Goal: Task Accomplishment & Management: Manage account settings

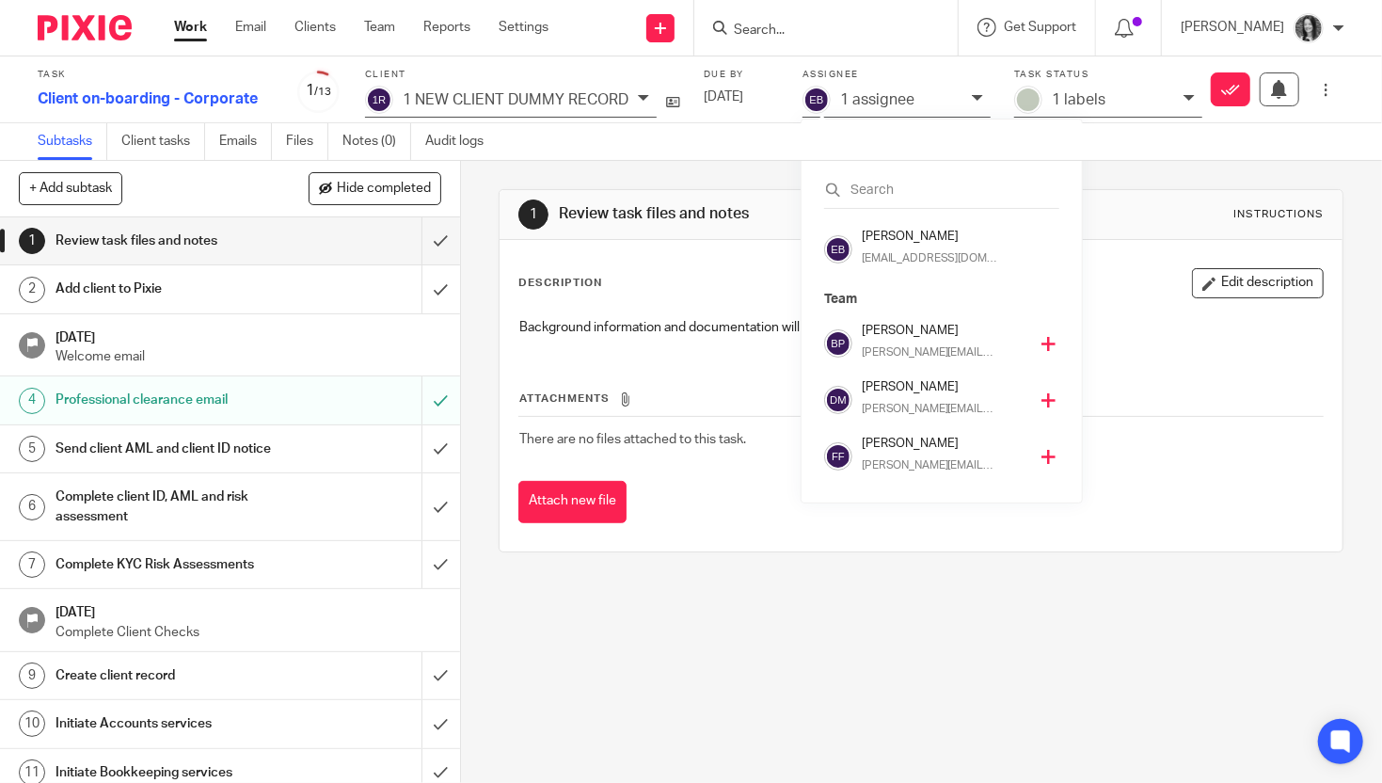
scroll to position [106, 0]
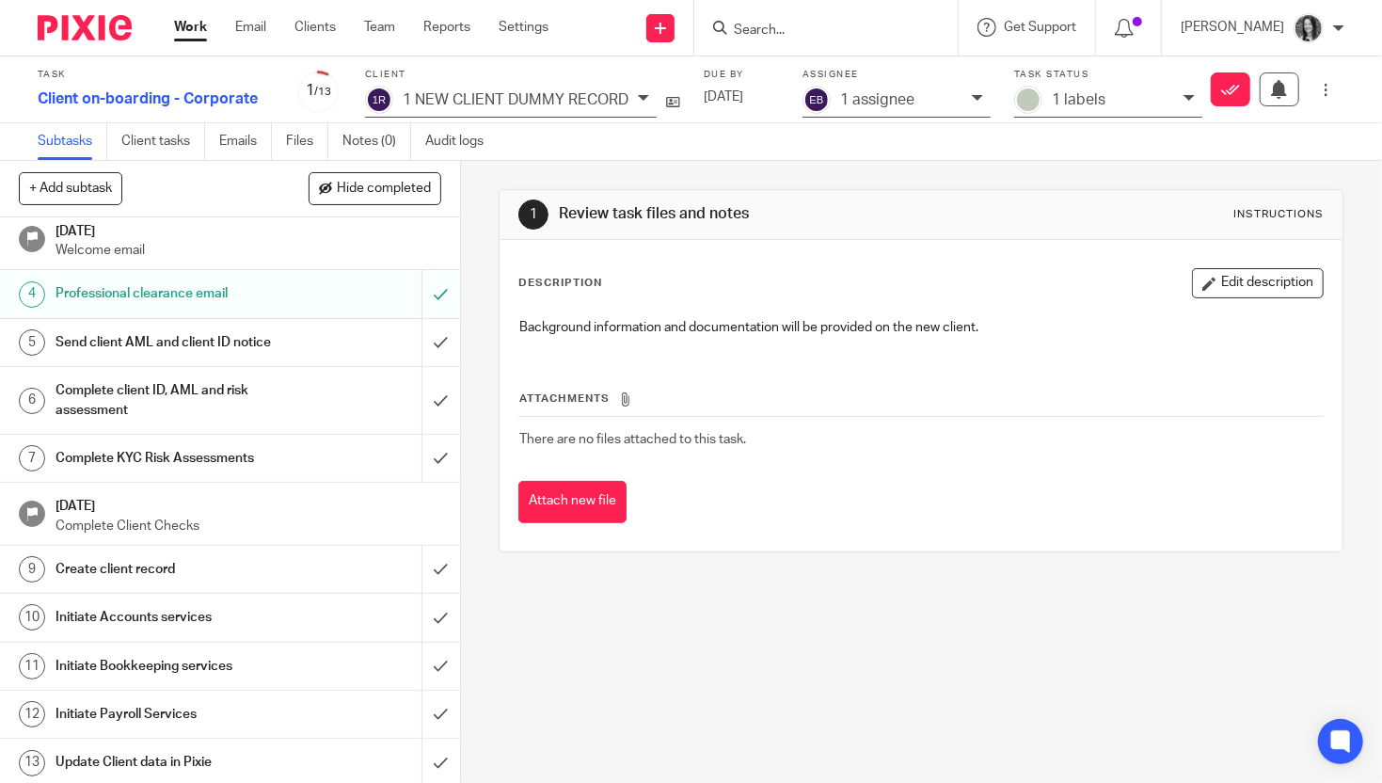
click at [781, 35] on input "Search" at bounding box center [816, 31] width 169 height 17
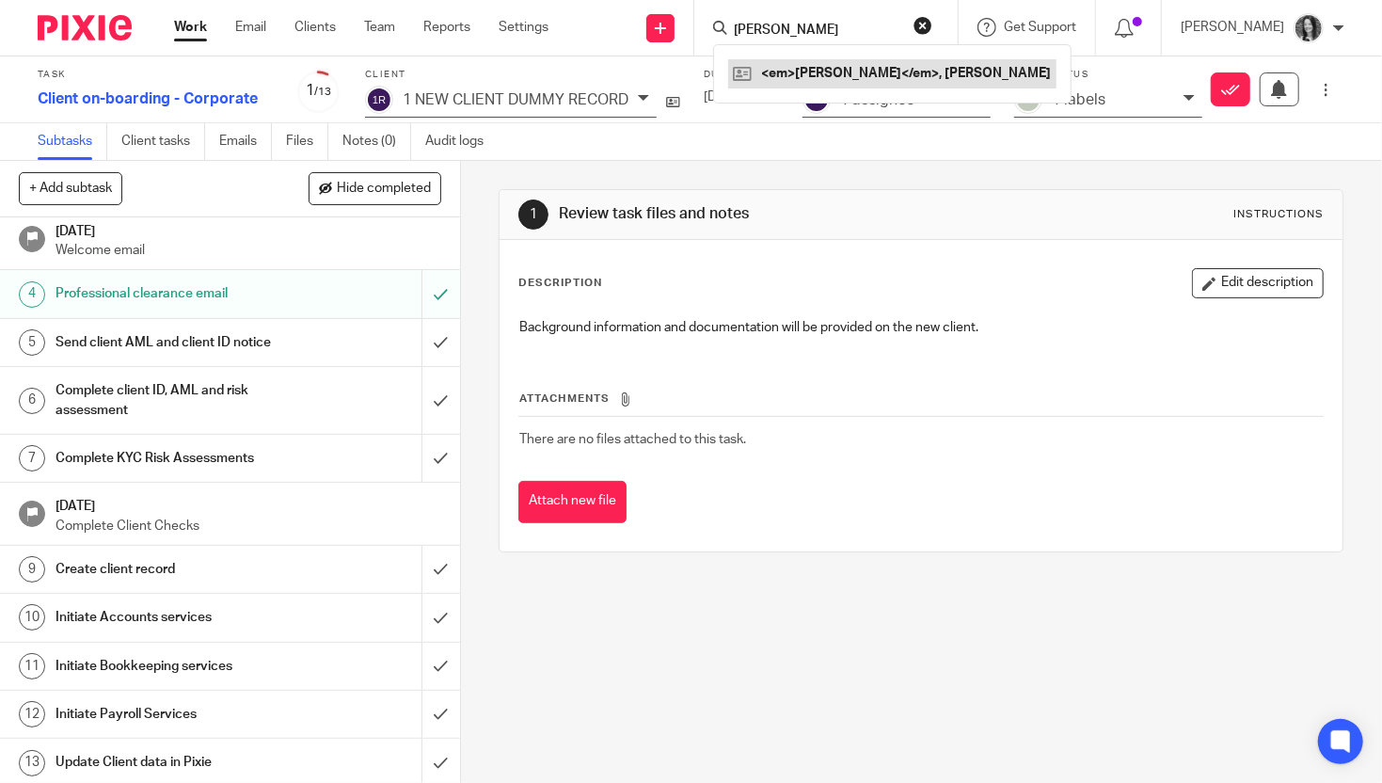
type input "cannon"
click at [834, 69] on link at bounding box center [892, 73] width 328 height 28
click at [852, 69] on link at bounding box center [856, 73] width 257 height 28
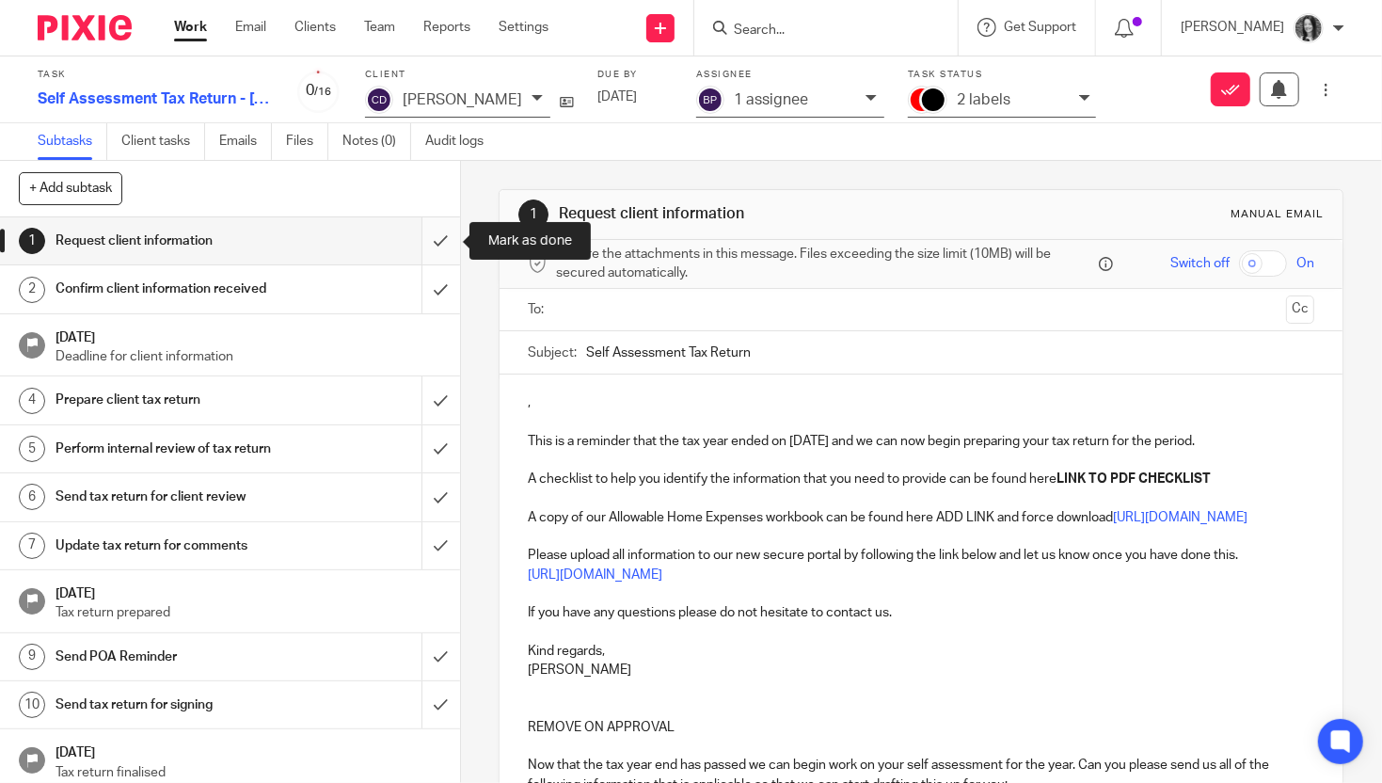
click at [441, 234] on input "submit" at bounding box center [230, 240] width 460 height 47
click at [441, 296] on input "submit" at bounding box center [230, 288] width 460 height 47
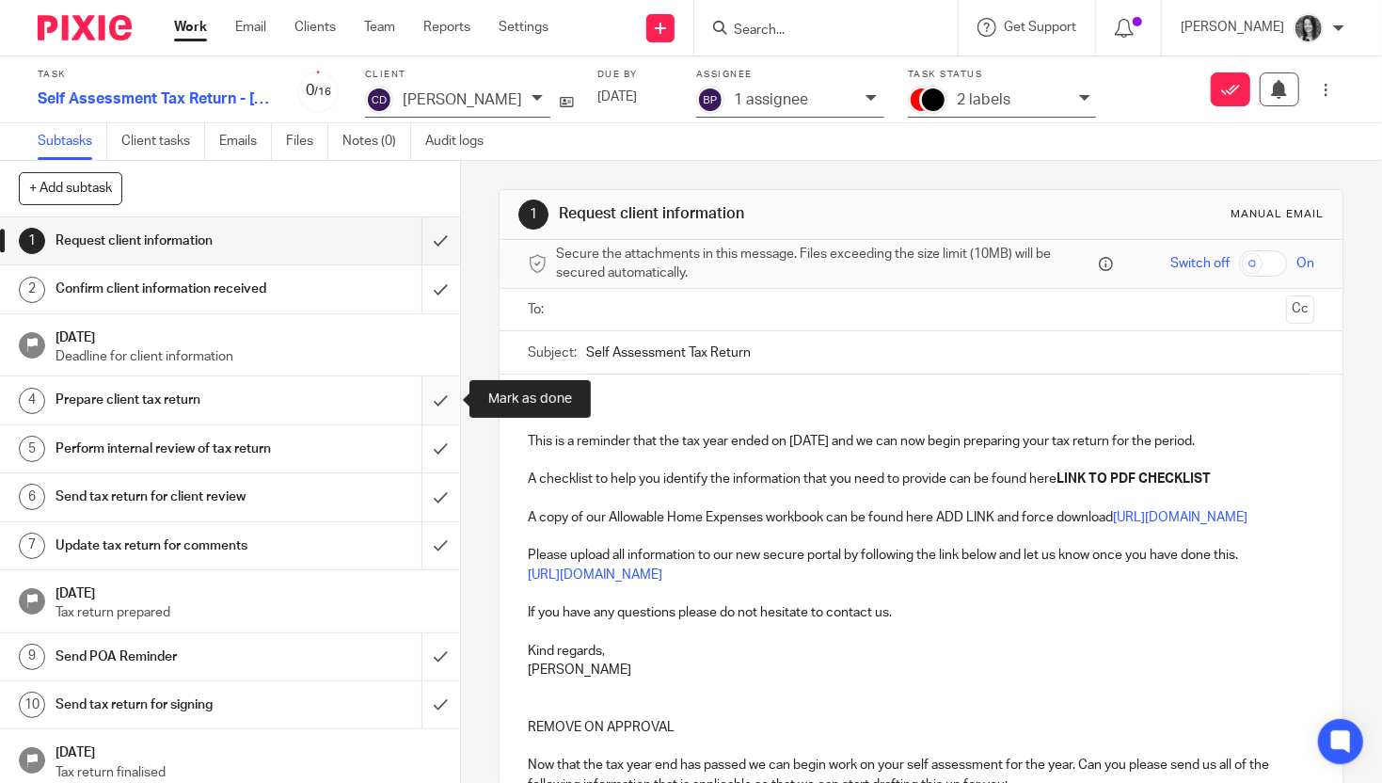
click at [452, 403] on input "submit" at bounding box center [230, 399] width 460 height 47
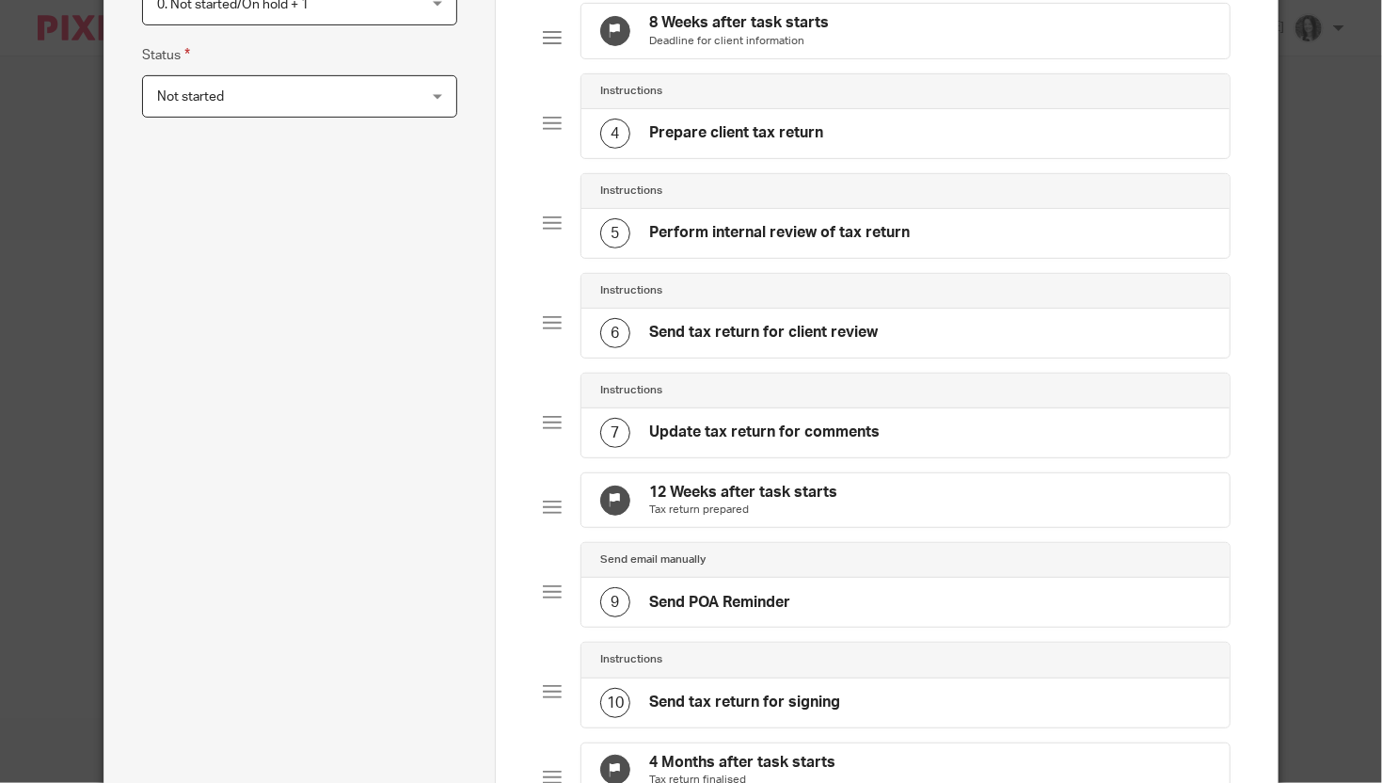
scroll to position [683, 0]
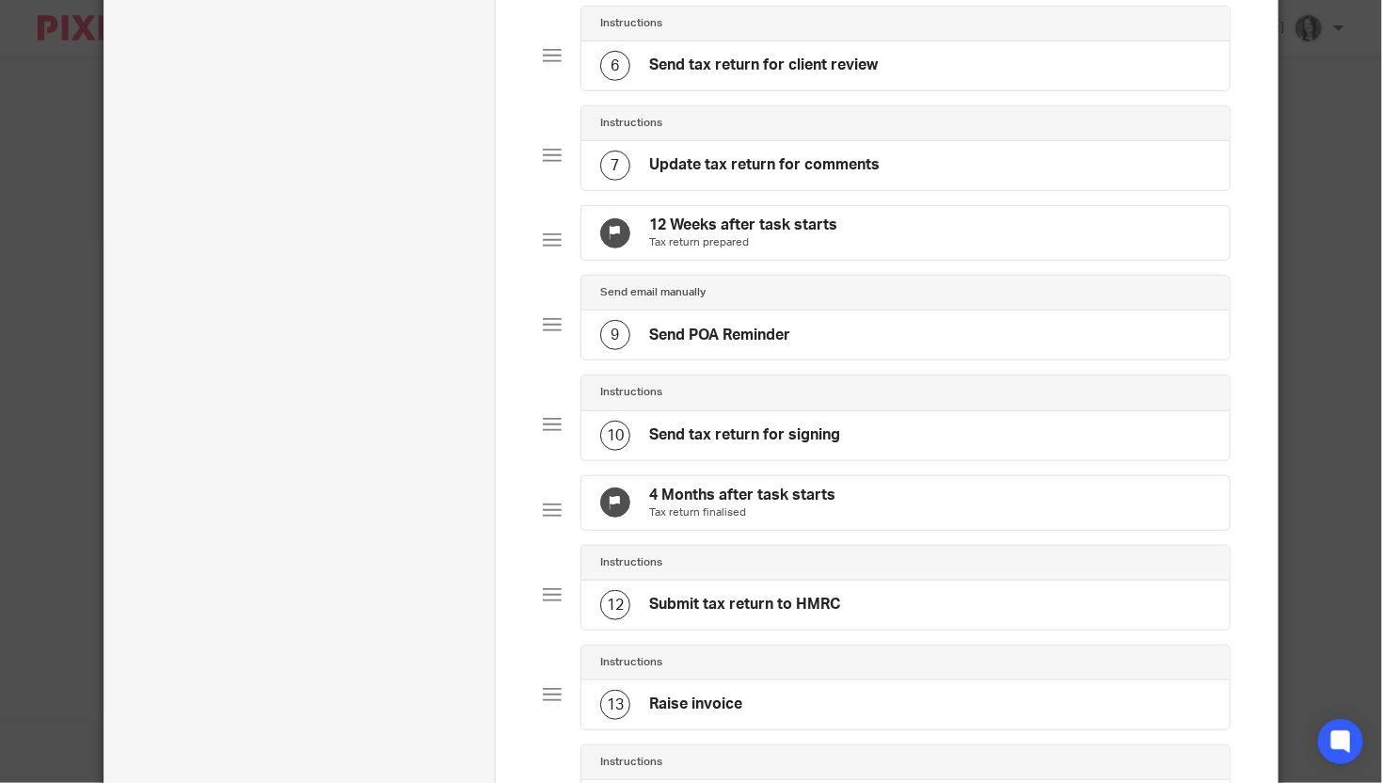
type input "Self Assessment Tax Return - 2024-2025d"
click at [823, 250] on p "Tax return prepared" at bounding box center [743, 242] width 188 height 15
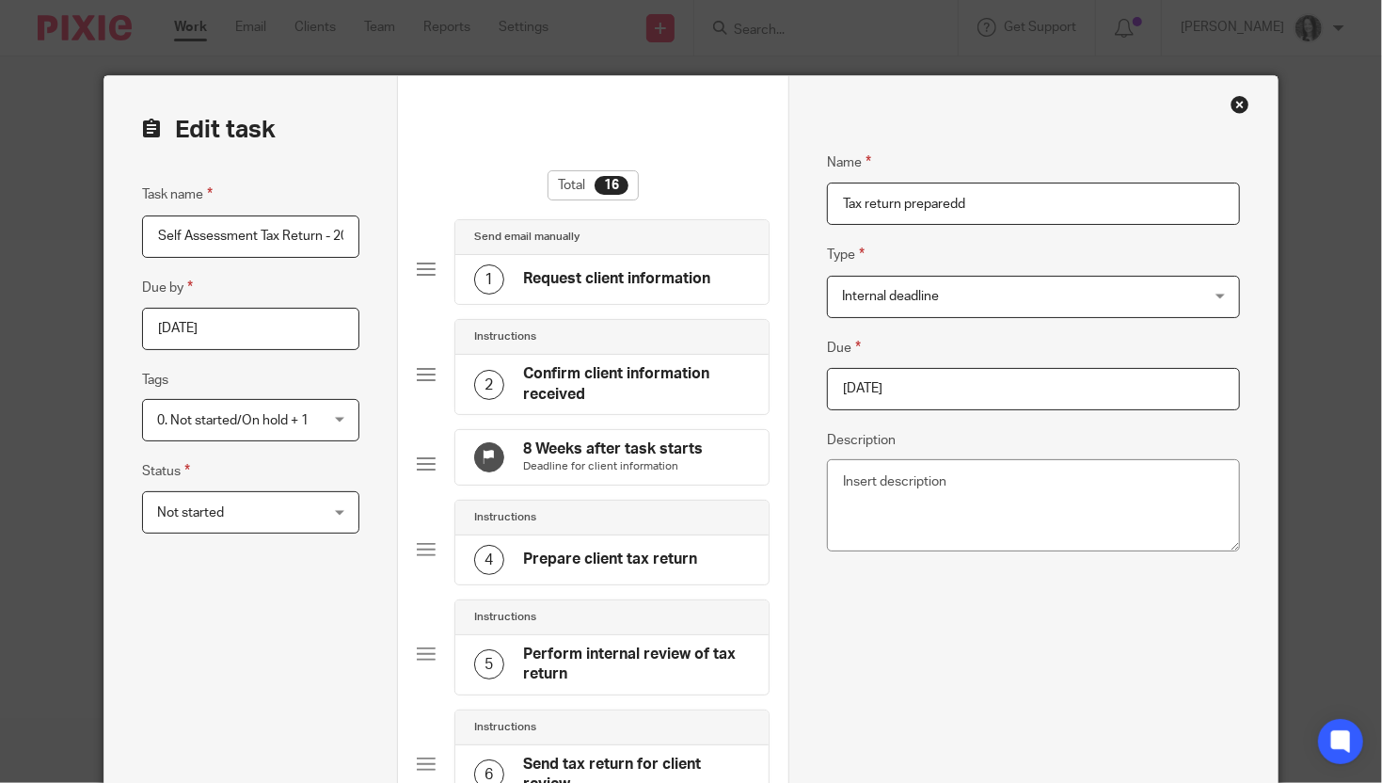
type input "Tax return preparedd"
click at [1024, 388] on input "2025-06-28" at bounding box center [1033, 389] width 412 height 42
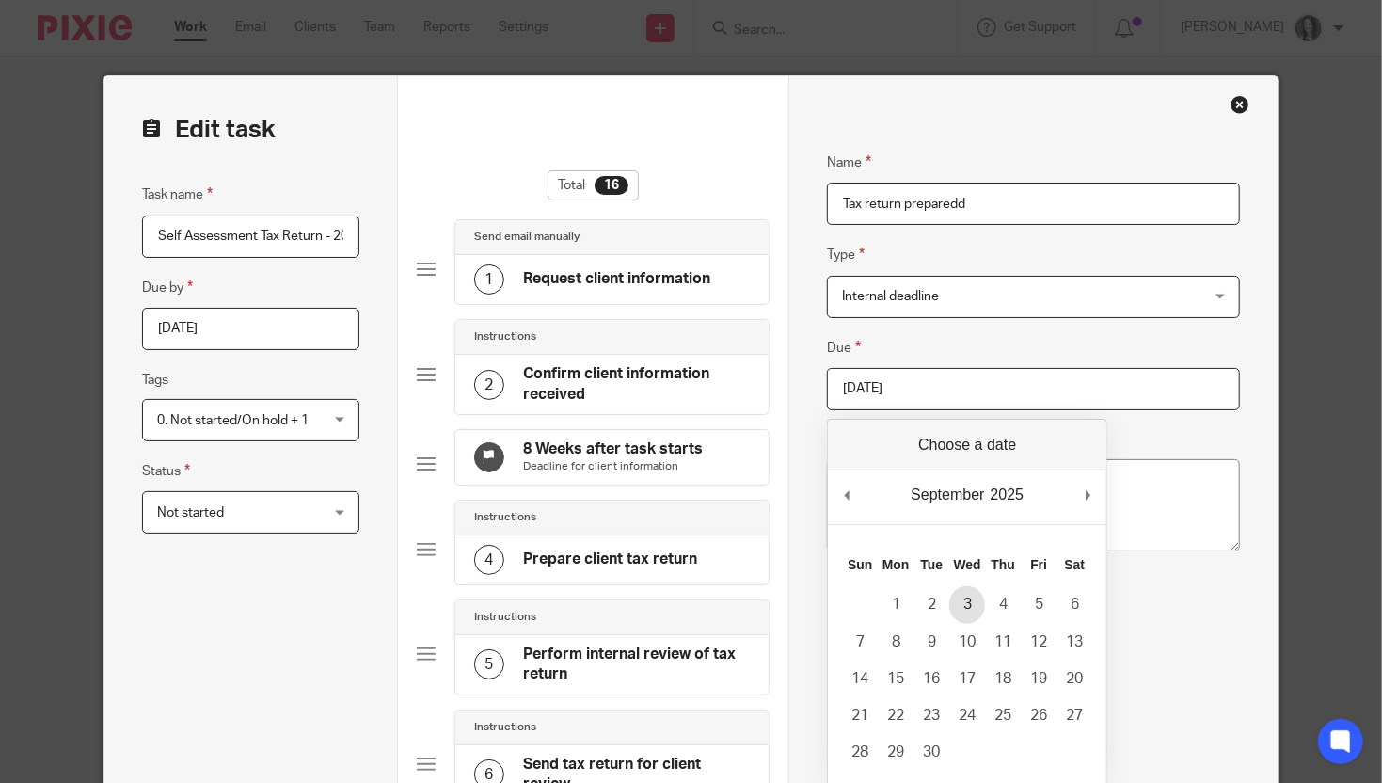
type input "2025-09-03"
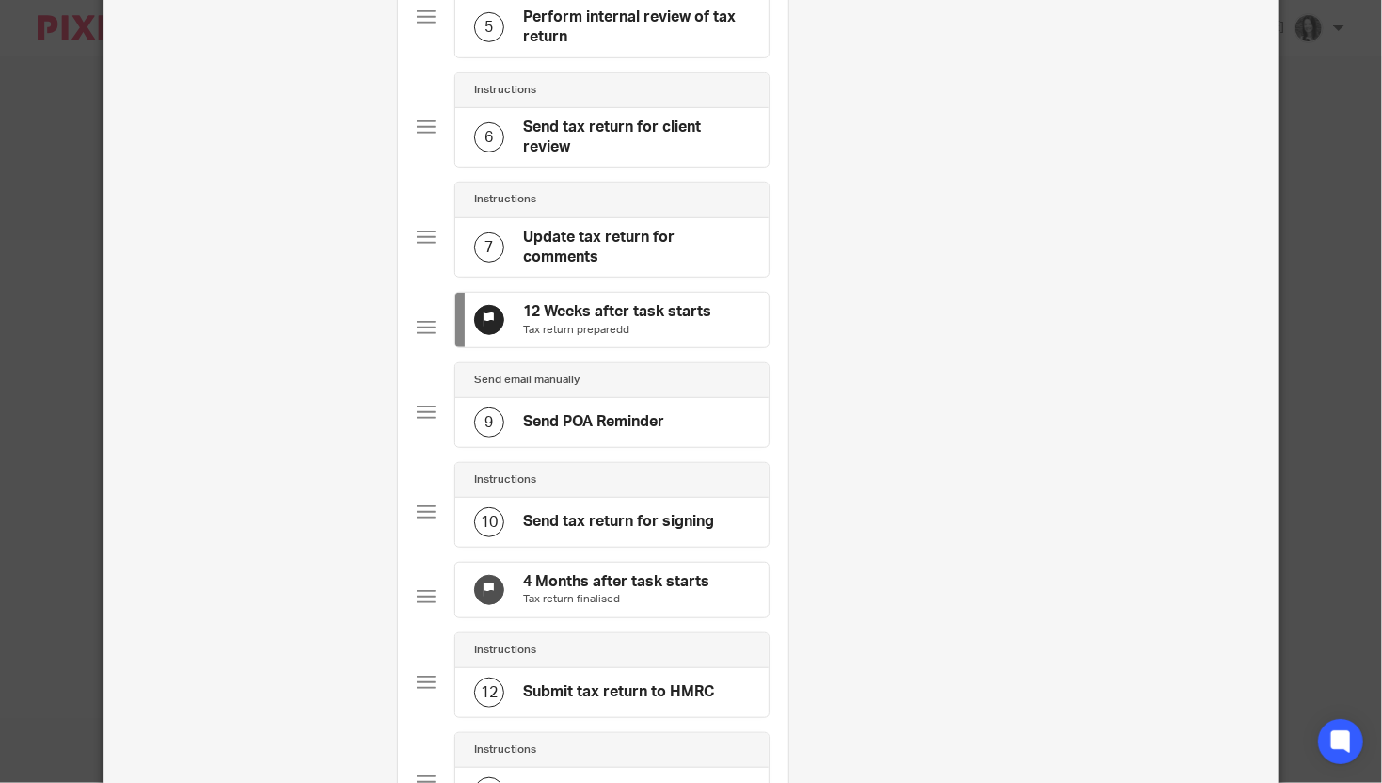
scroll to position [683, 0]
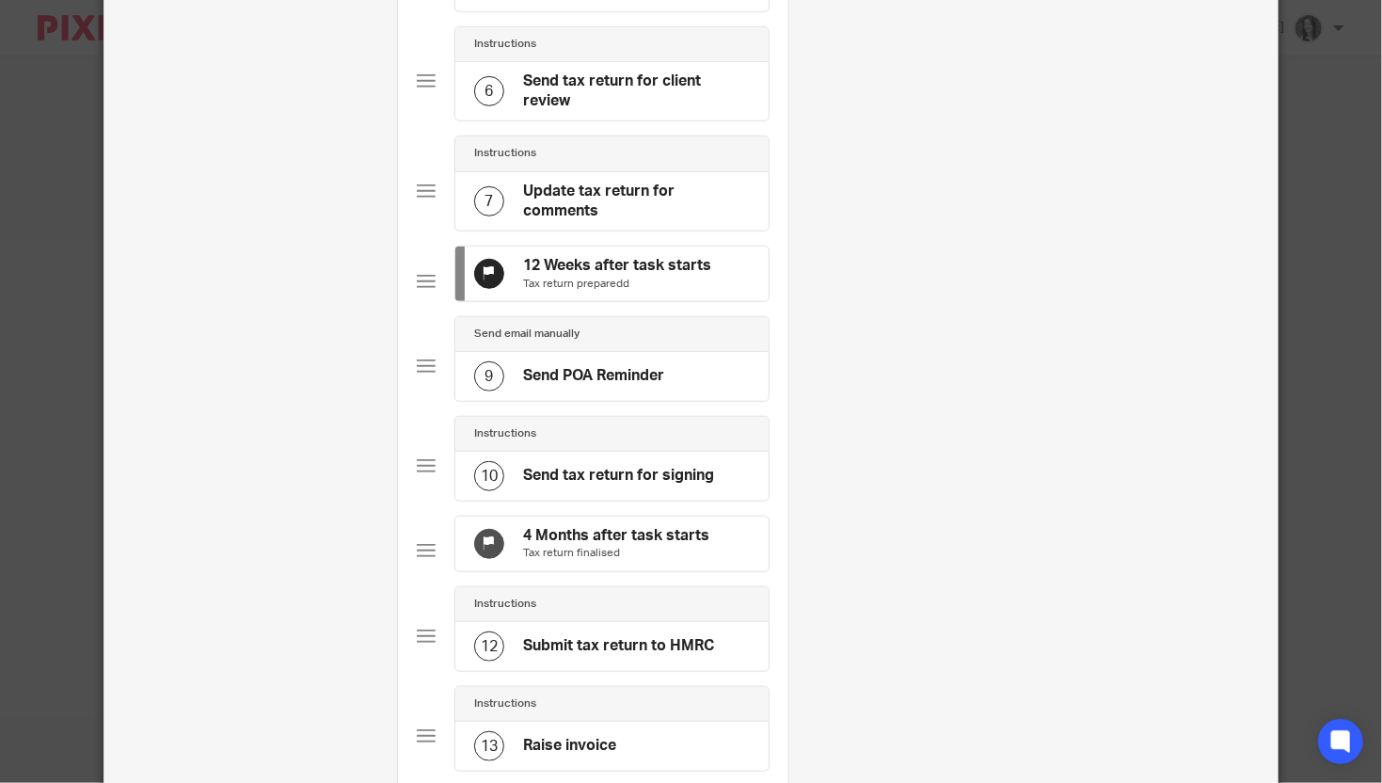
click at [623, 561] on p "Tax return finalised" at bounding box center [616, 553] width 186 height 15
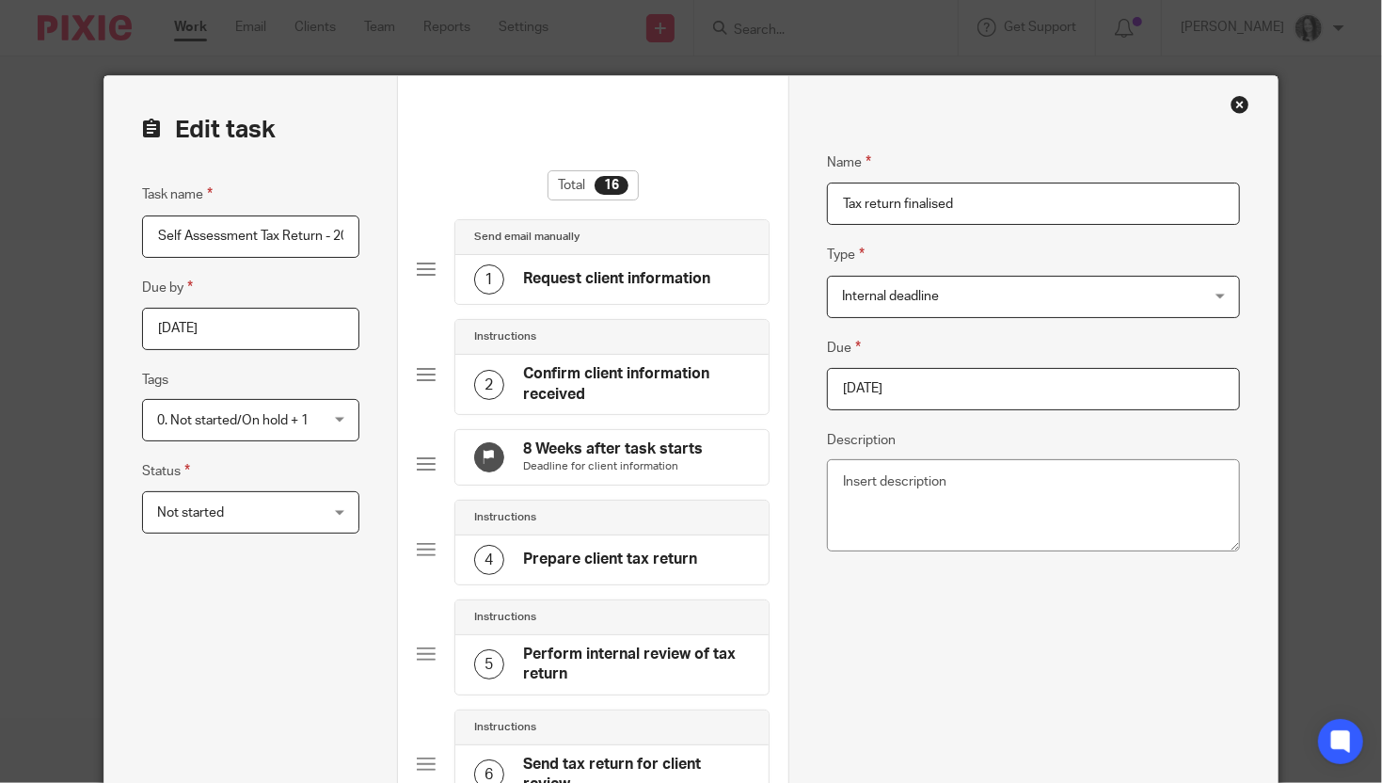
click at [903, 385] on input "2025-08-05" at bounding box center [1033, 389] width 412 height 42
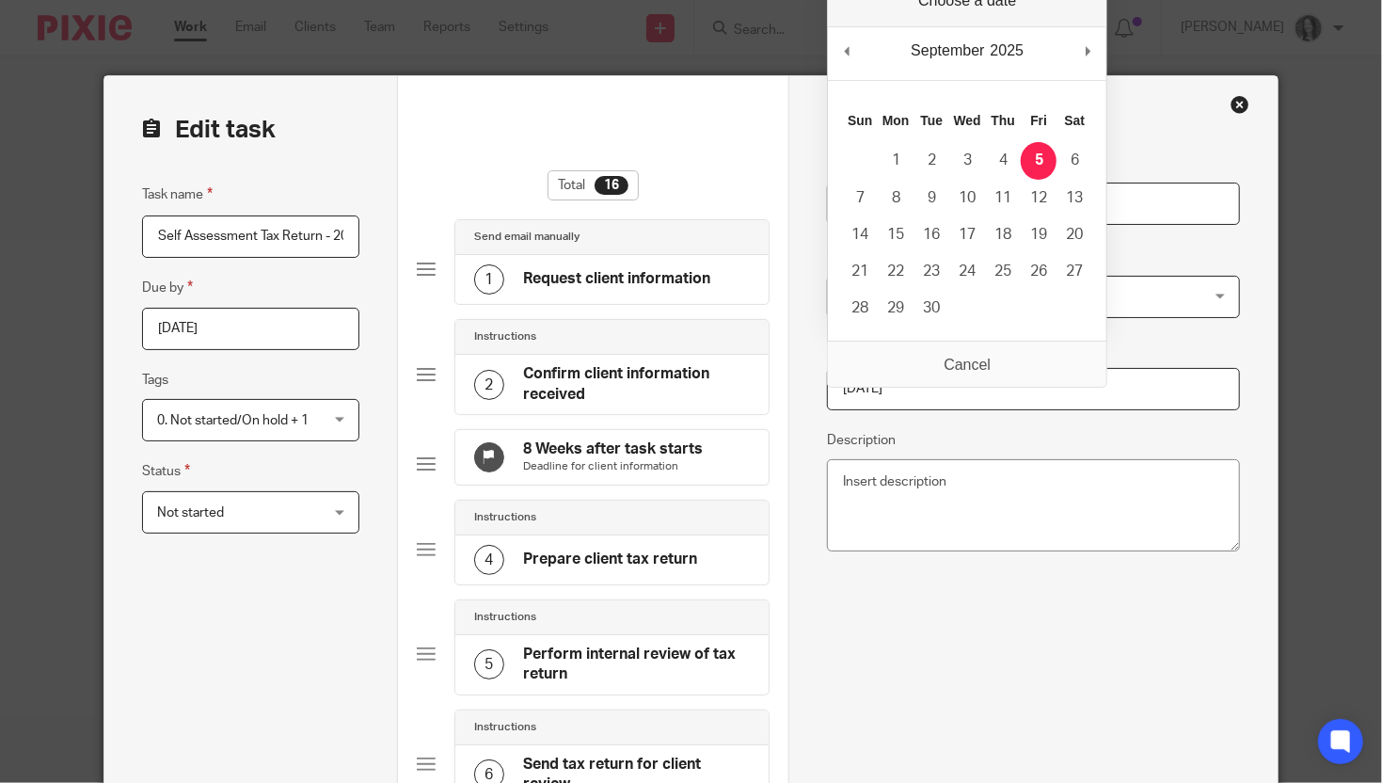
type input "2025-09-05"
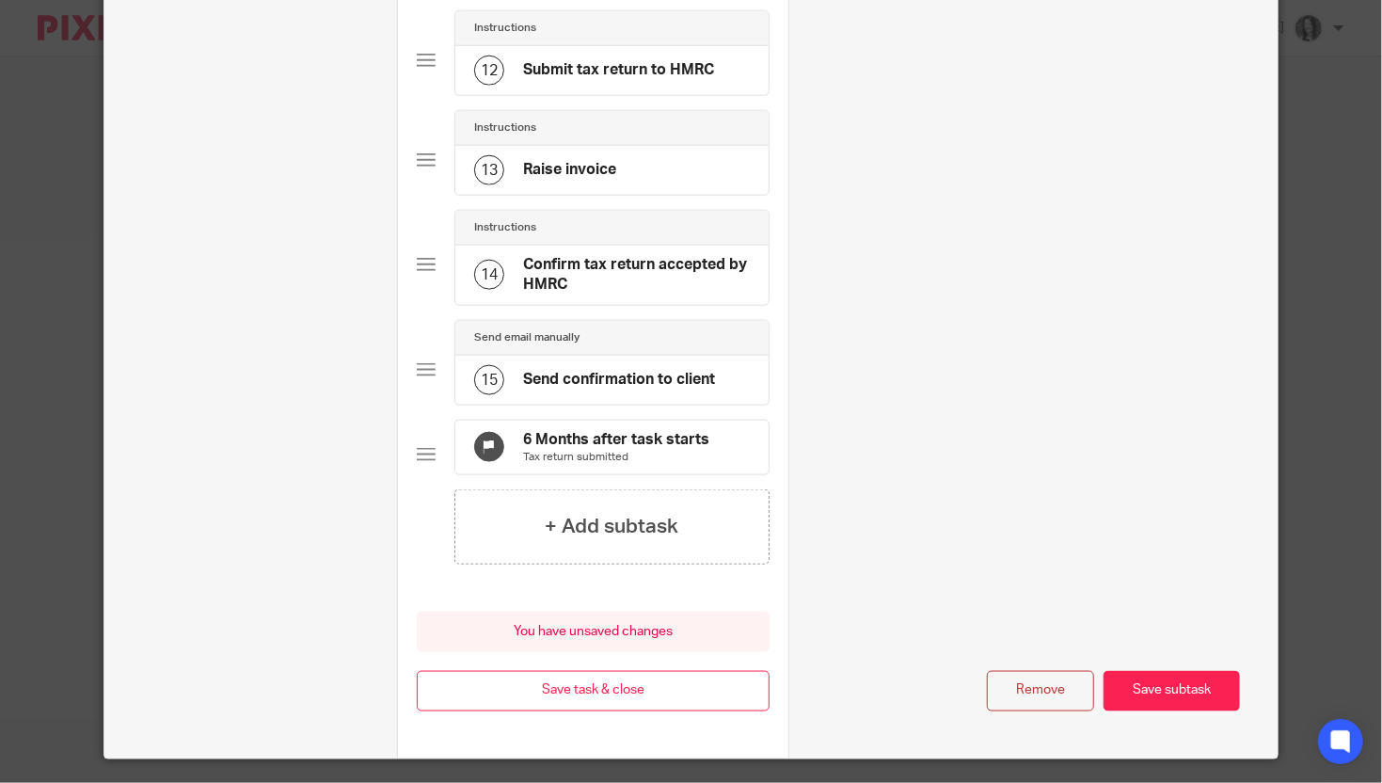
scroll to position [1270, 0]
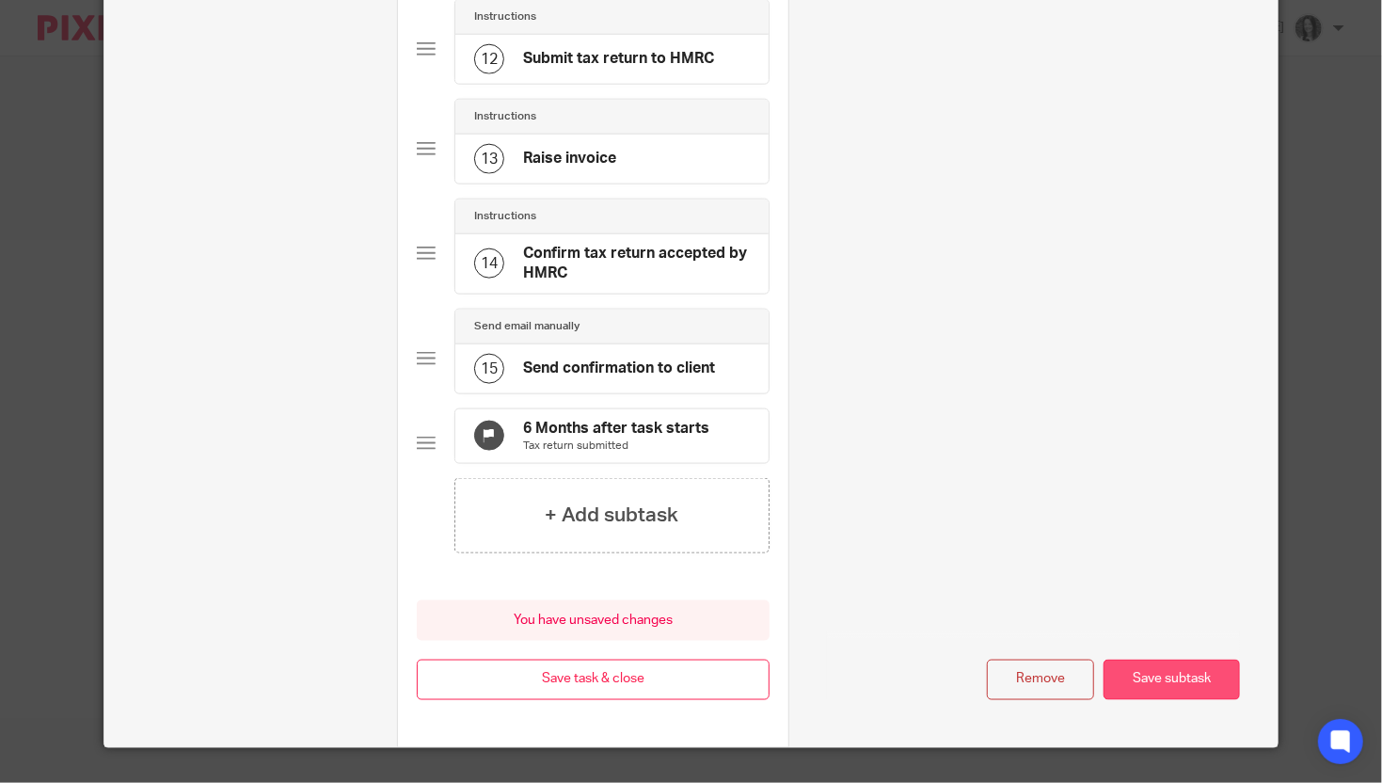
click at [1189, 700] on button "Save subtask" at bounding box center [1172, 679] width 136 height 40
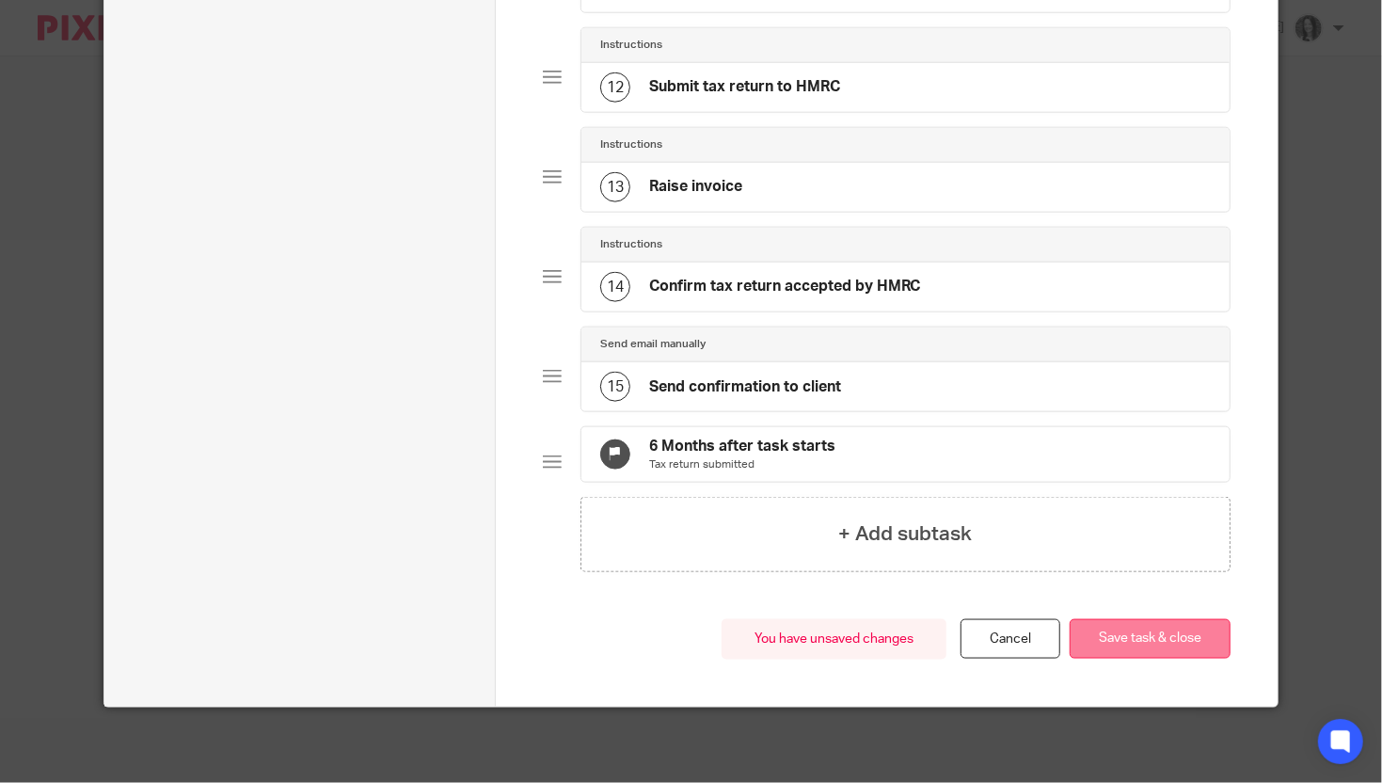
click at [1141, 638] on button "Save task & close" at bounding box center [1150, 639] width 161 height 40
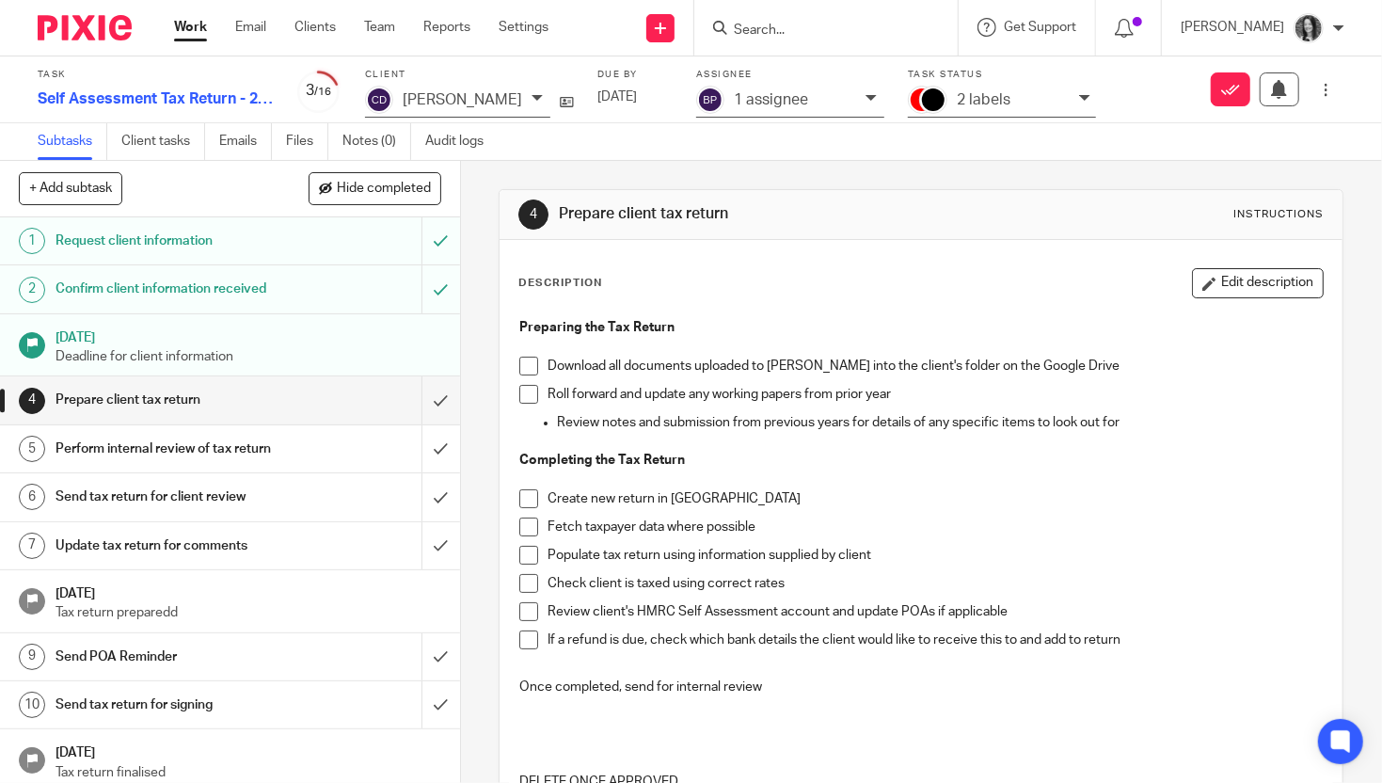
click at [339, 140] on ul "Subtasks Client tasks Emails Files Notes (0) Audit logs" at bounding box center [275, 141] width 474 height 37
click at [352, 140] on link "Notes (0)" at bounding box center [376, 141] width 69 height 37
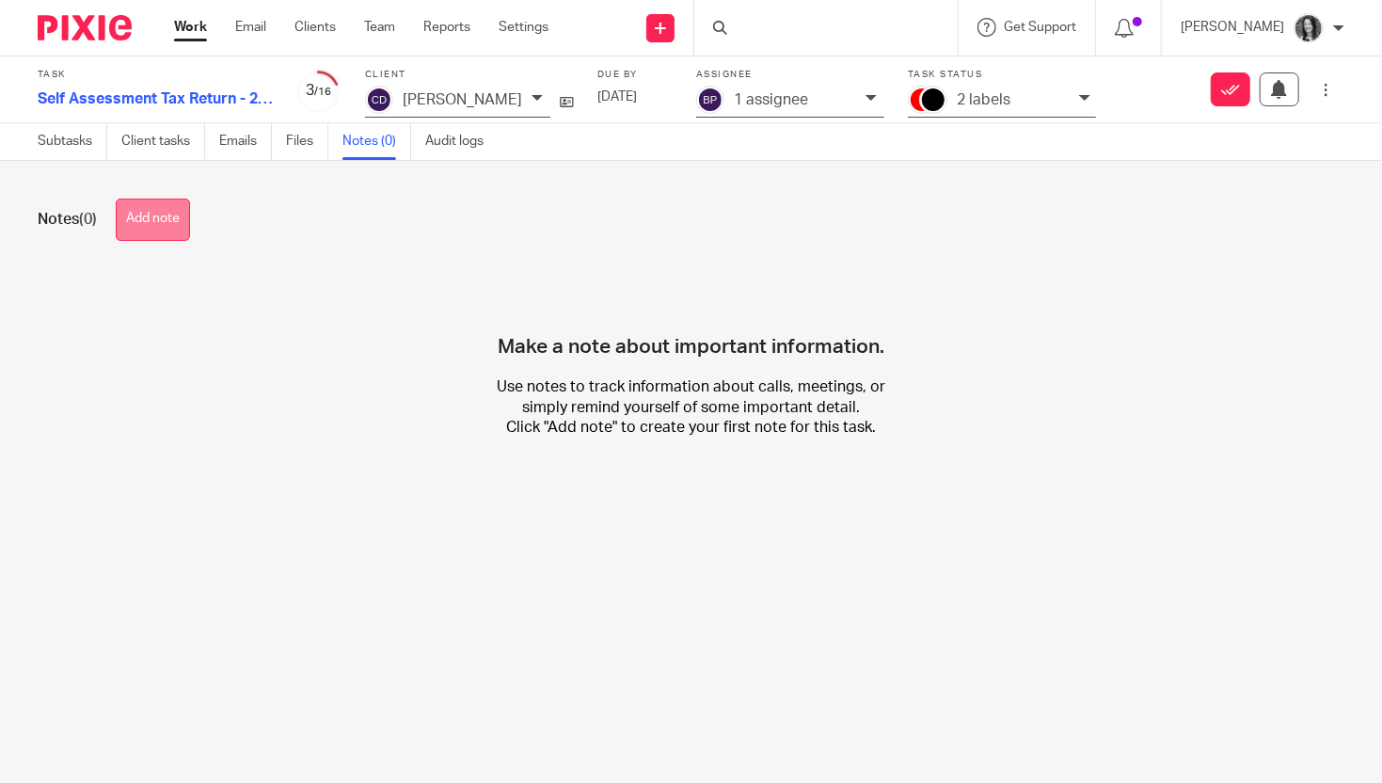
click at [165, 216] on button "Add note" at bounding box center [153, 219] width 74 height 42
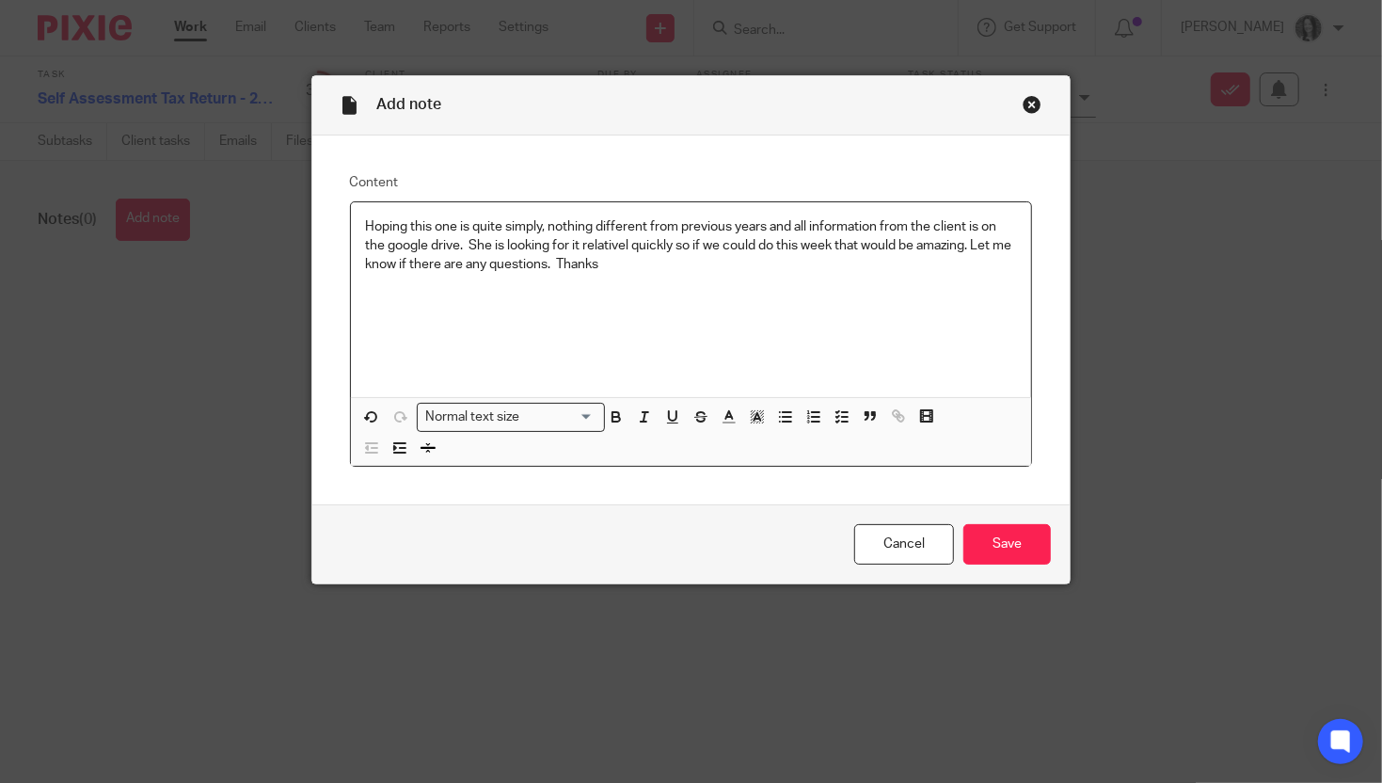
click at [615, 245] on p "Hoping this one is quite simply, nothing different from previous years and all …" at bounding box center [691, 245] width 651 height 57
click at [628, 247] on p "Hoping this one is quite simply, nothing different from previous years and all …" at bounding box center [691, 245] width 651 height 57
click at [1006, 539] on input "Save" at bounding box center [1006, 544] width 87 height 40
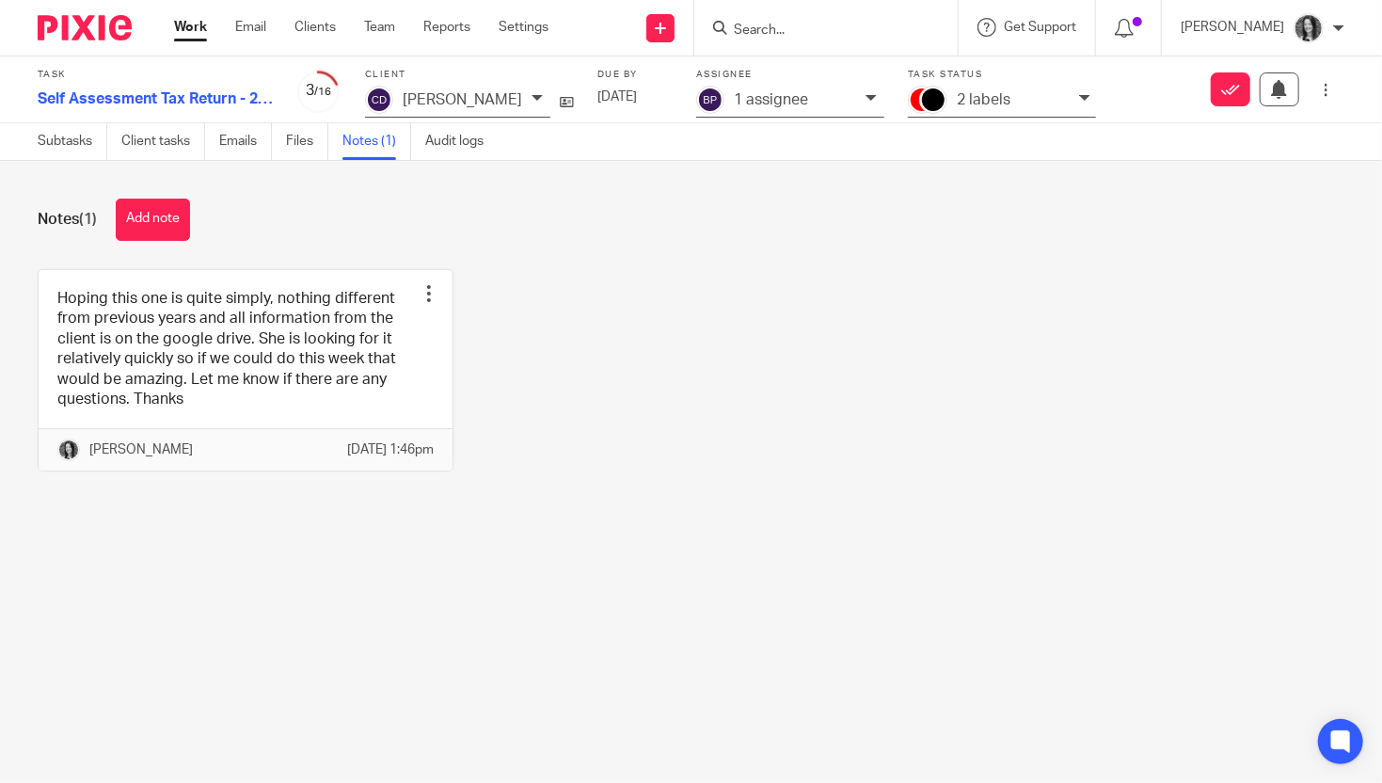
click at [766, 97] on p "1 assignee" at bounding box center [771, 99] width 74 height 17
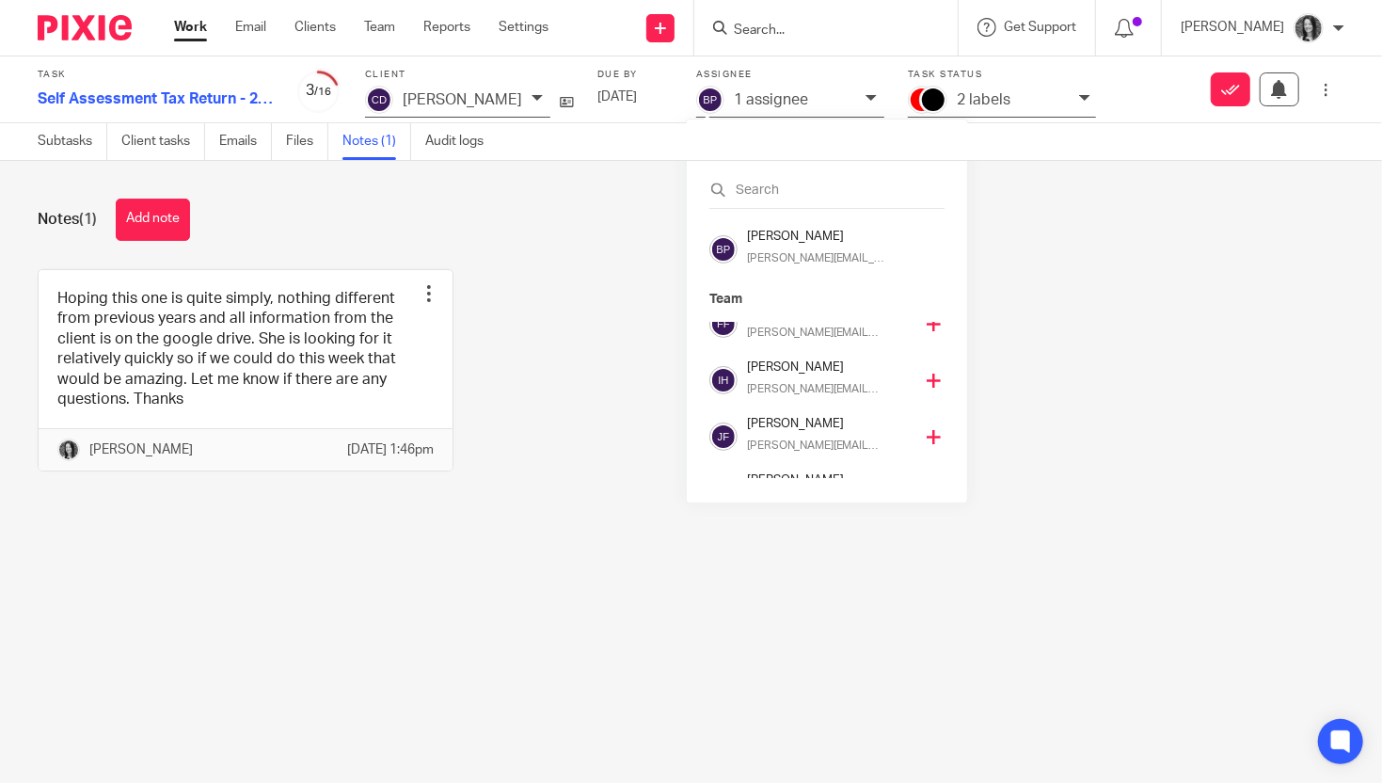
scroll to position [137, 0]
click at [793, 378] on p "[PERSON_NAME][EMAIL_ADDRESS][DOMAIN_NAME]" at bounding box center [813, 384] width 133 height 17
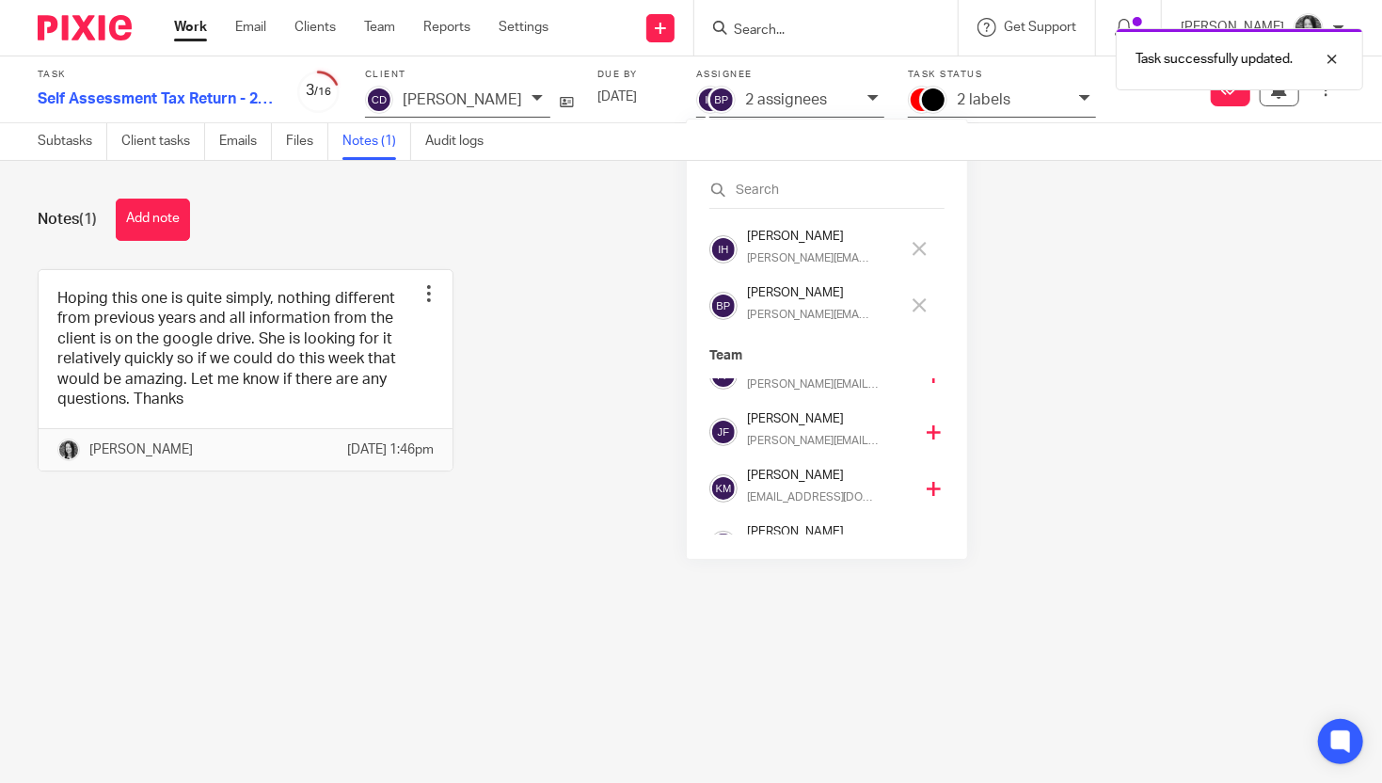
click at [789, 293] on h4 "[PERSON_NAME]" at bounding box center [823, 293] width 152 height 18
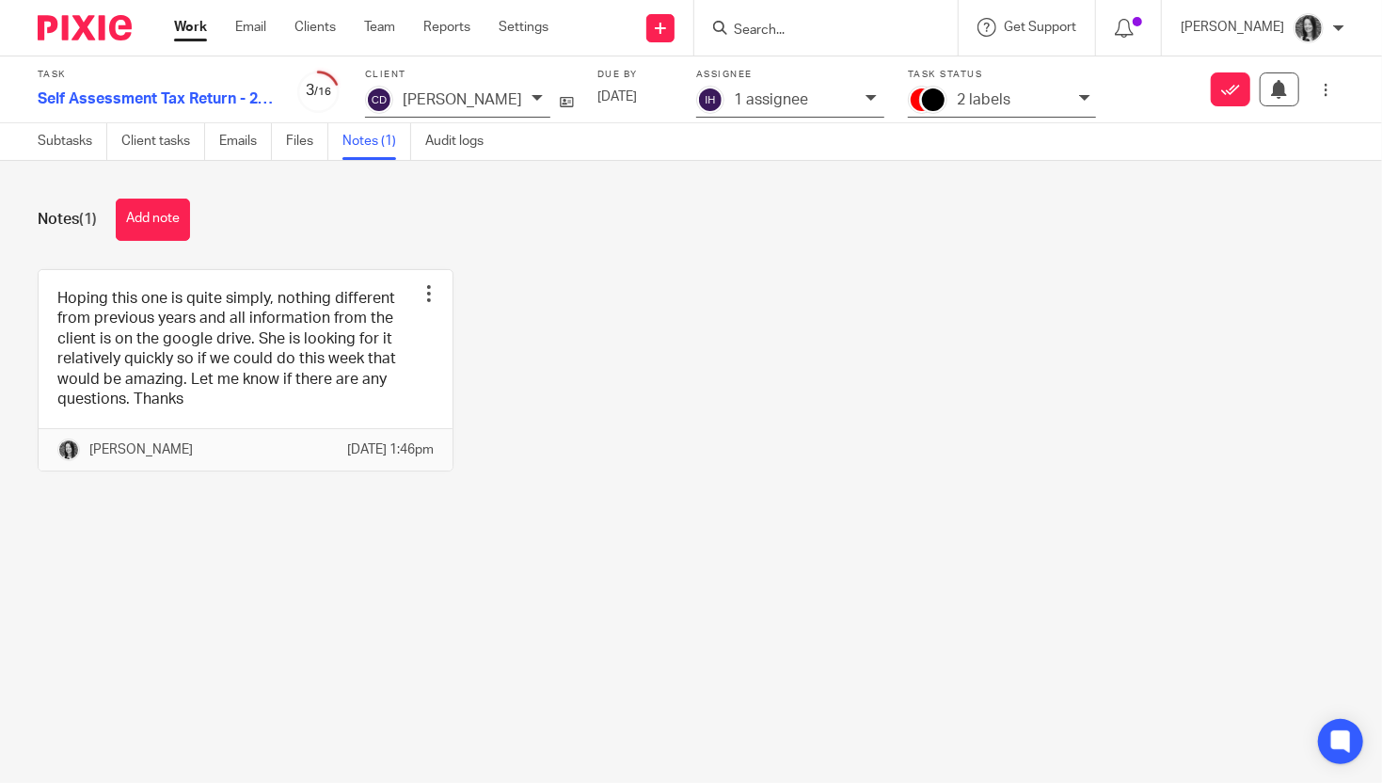
click at [774, 26] on input "Search" at bounding box center [816, 31] width 169 height 17
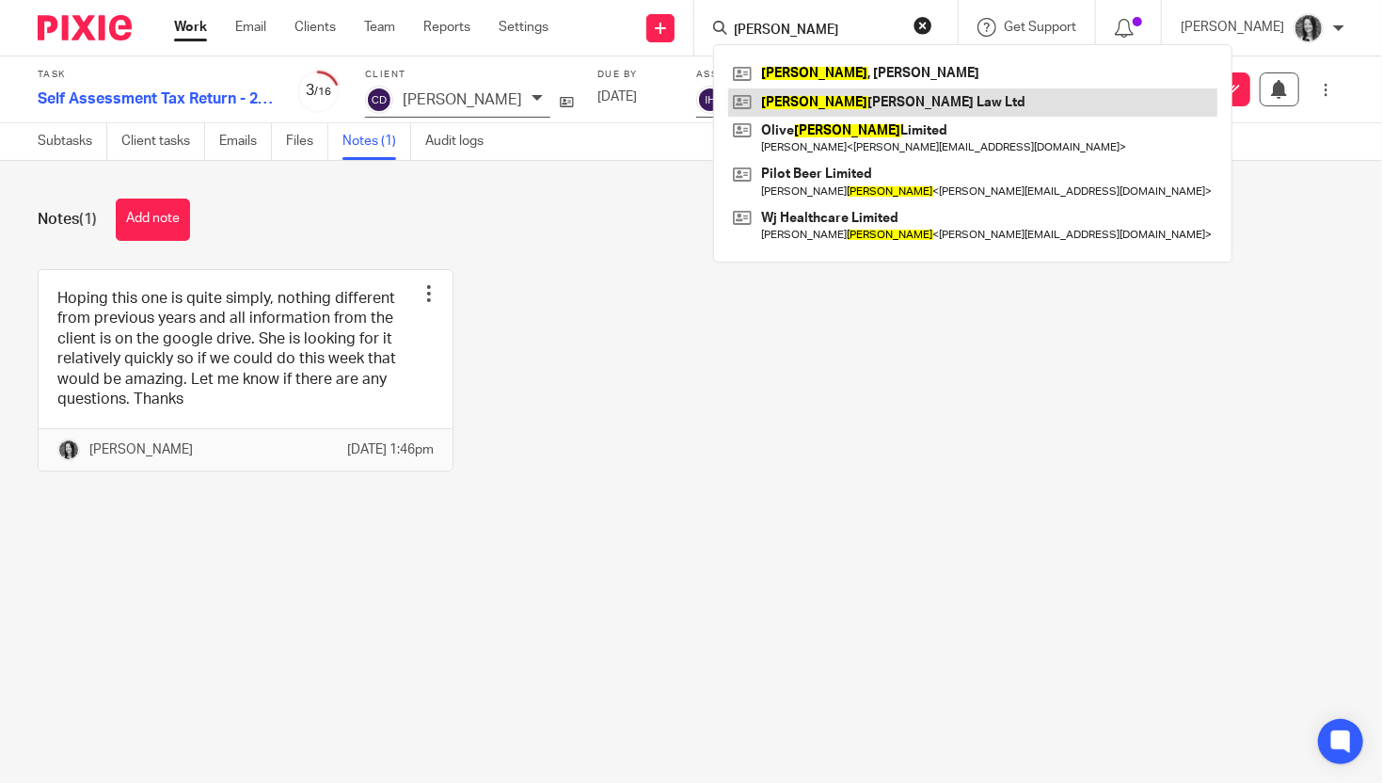
type input "jones"
click at [866, 103] on link at bounding box center [972, 102] width 489 height 28
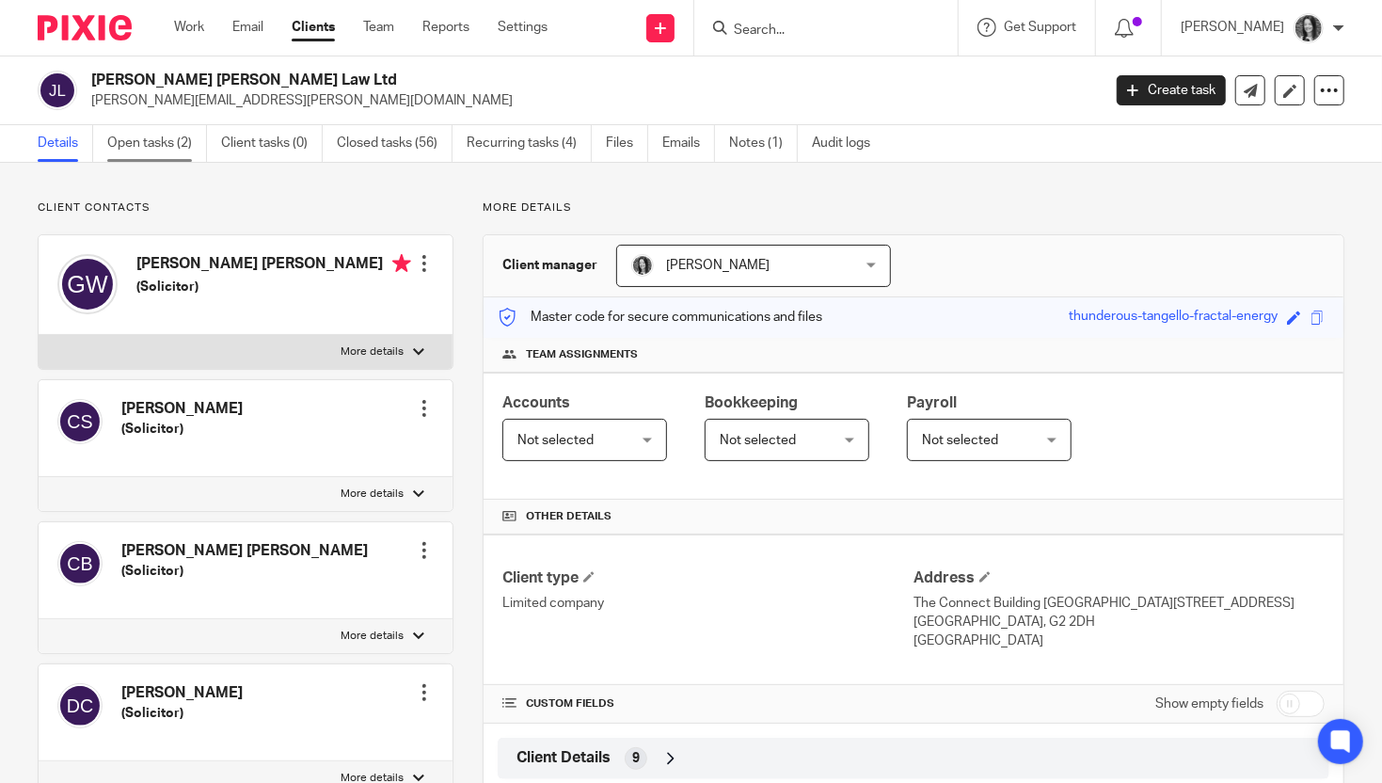
click at [173, 148] on link "Open tasks (2)" at bounding box center [157, 143] width 100 height 37
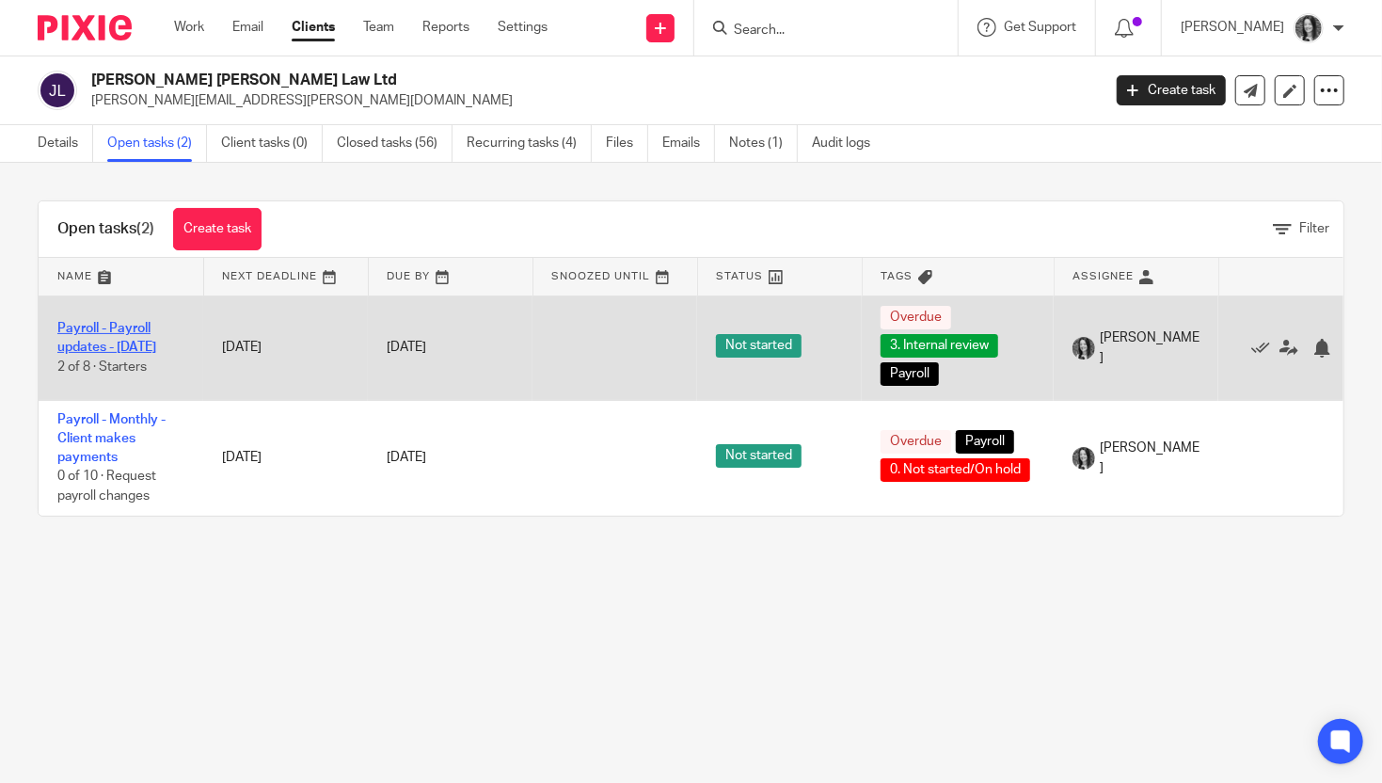
click at [93, 332] on link "Payroll - Payroll updates - [DATE]" at bounding box center [106, 338] width 99 height 32
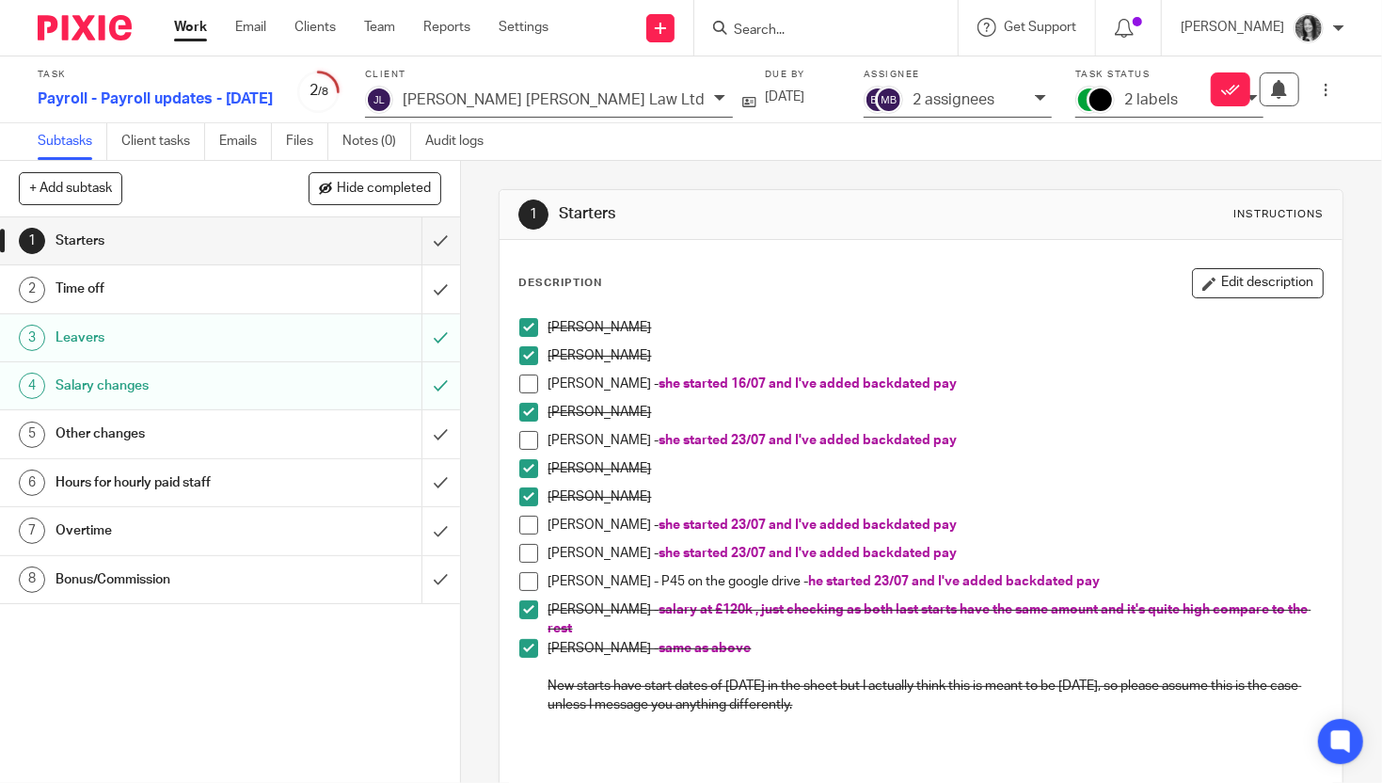
click at [152, 379] on h1 "Salary changes" at bounding box center [171, 386] width 231 height 28
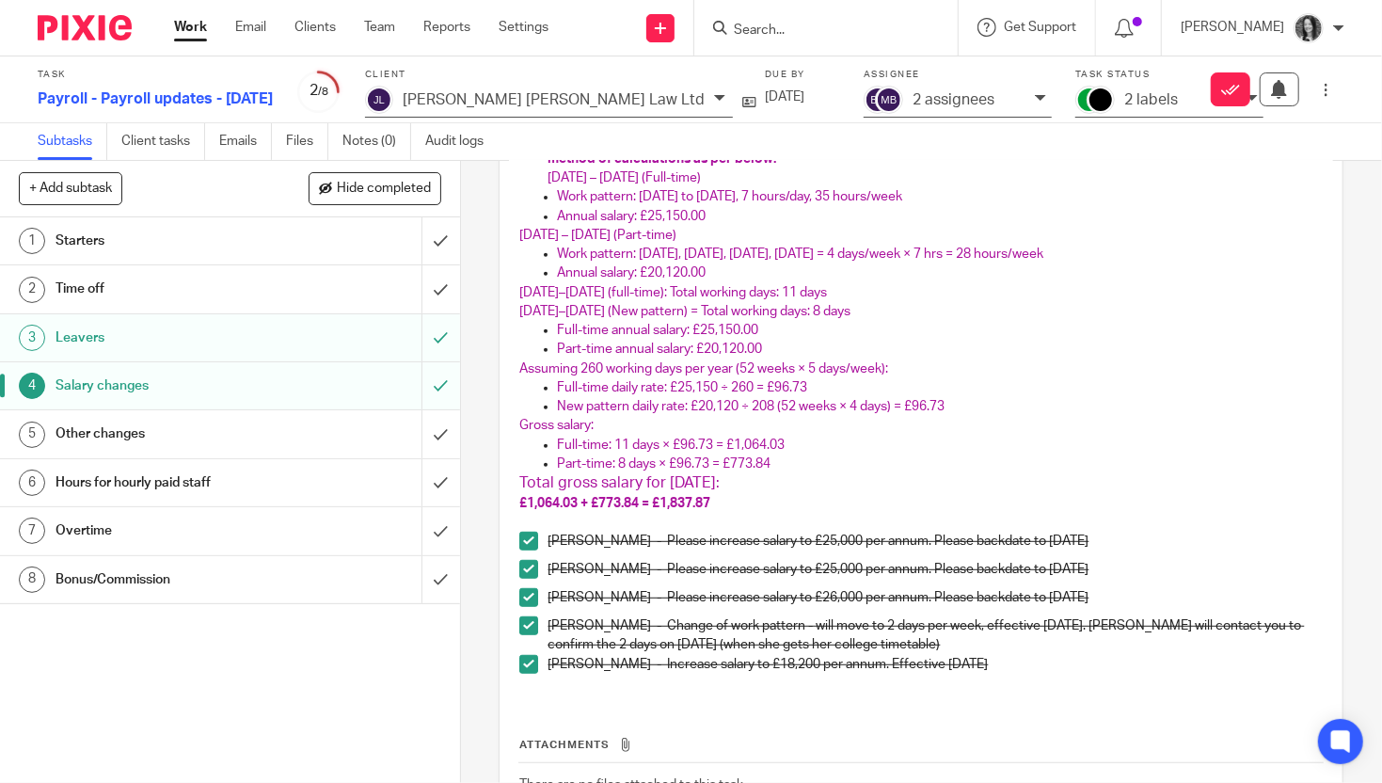
scroll to position [459, 0]
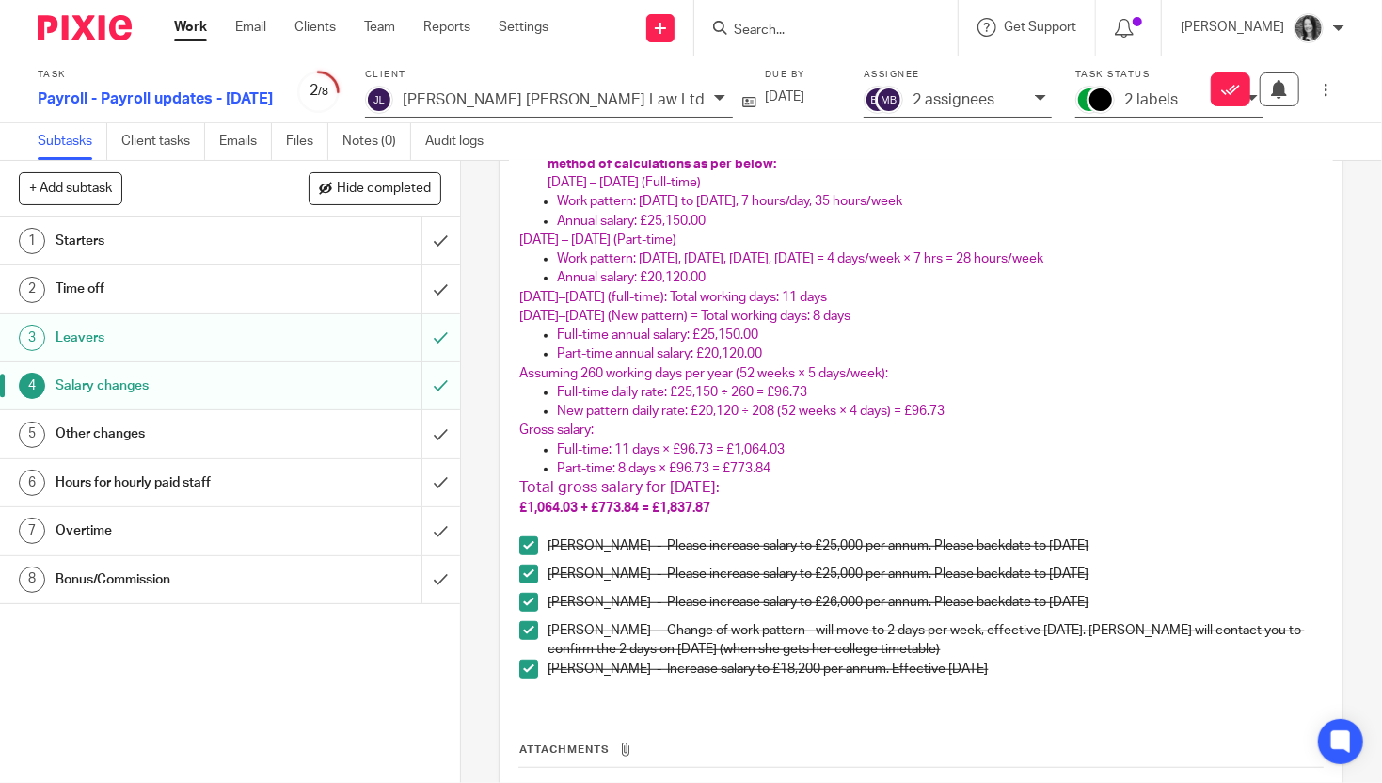
click at [212, 294] on h1 "Time off" at bounding box center [171, 289] width 231 height 28
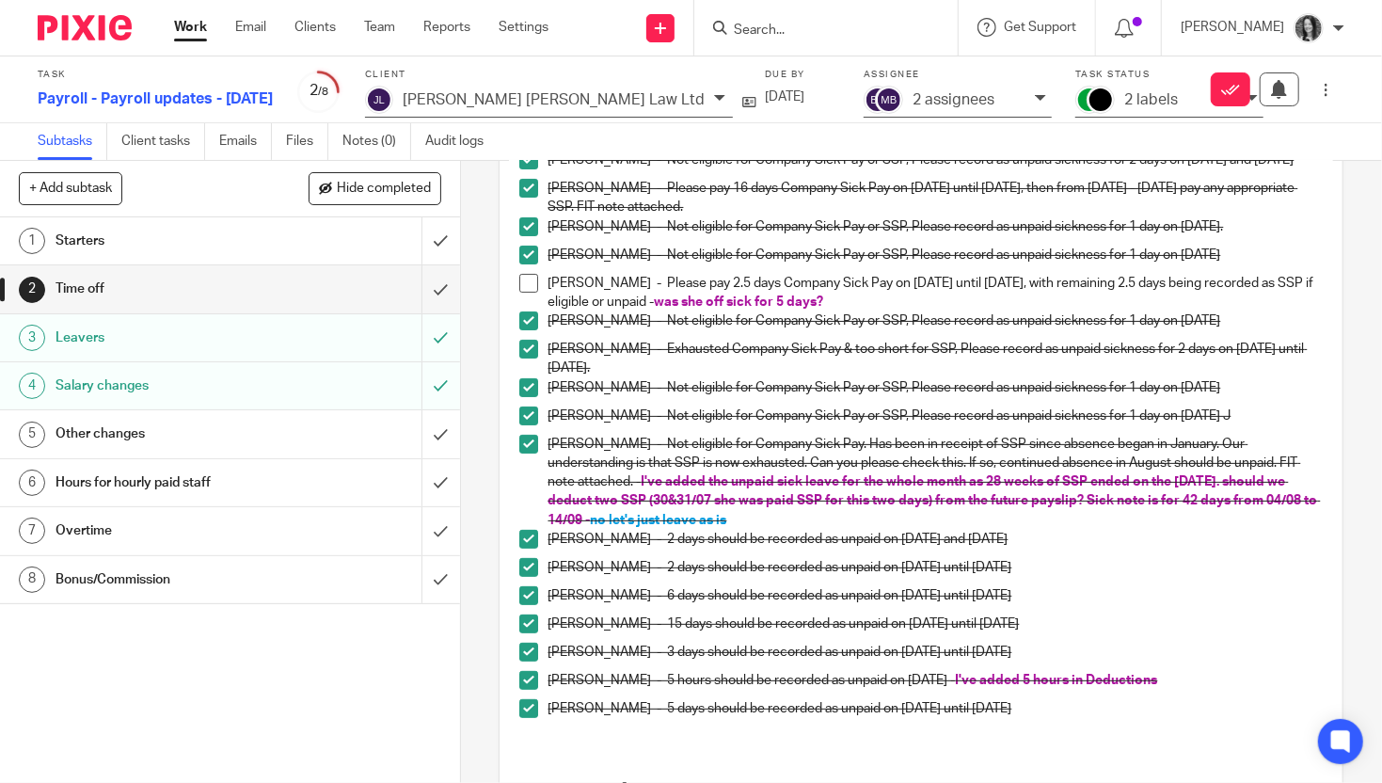
scroll to position [200, 0]
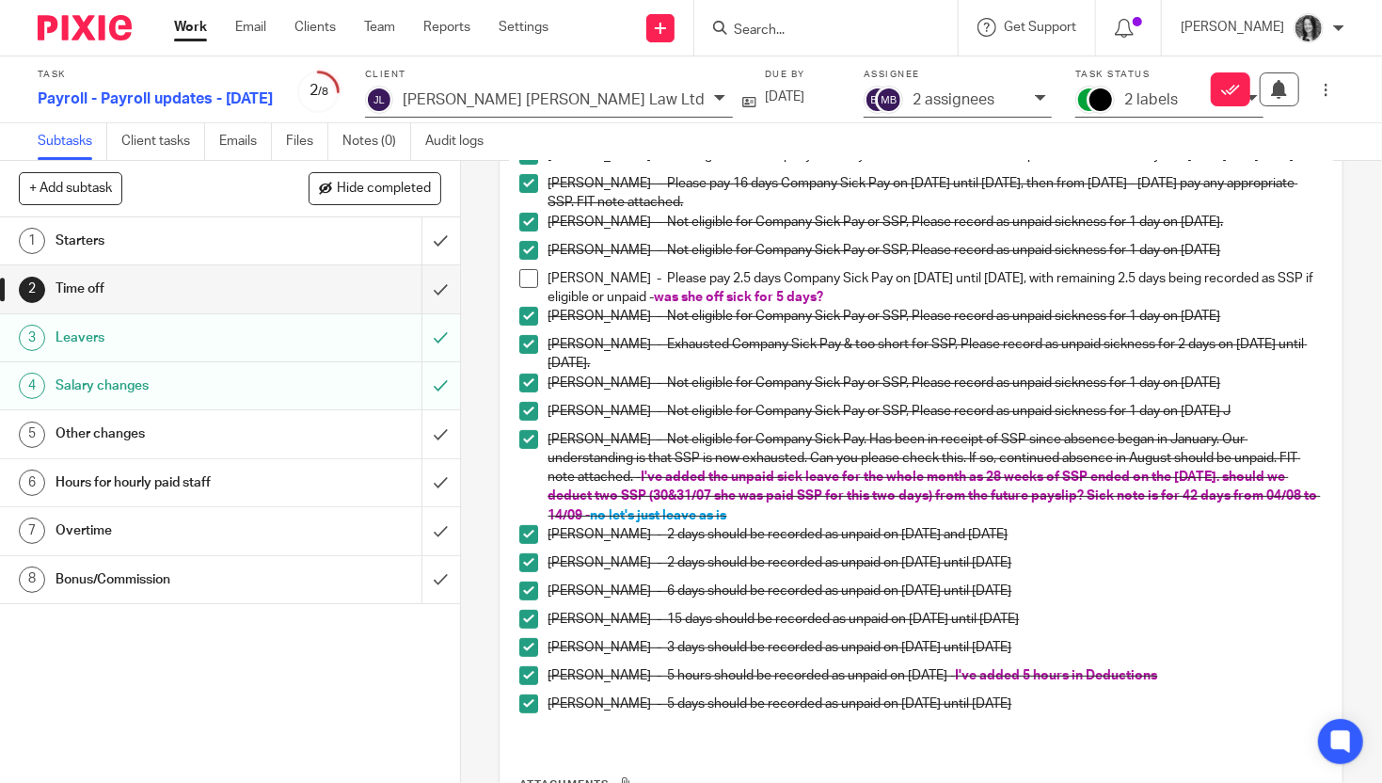
click at [139, 572] on h1 "Bonus/Commission" at bounding box center [171, 579] width 231 height 28
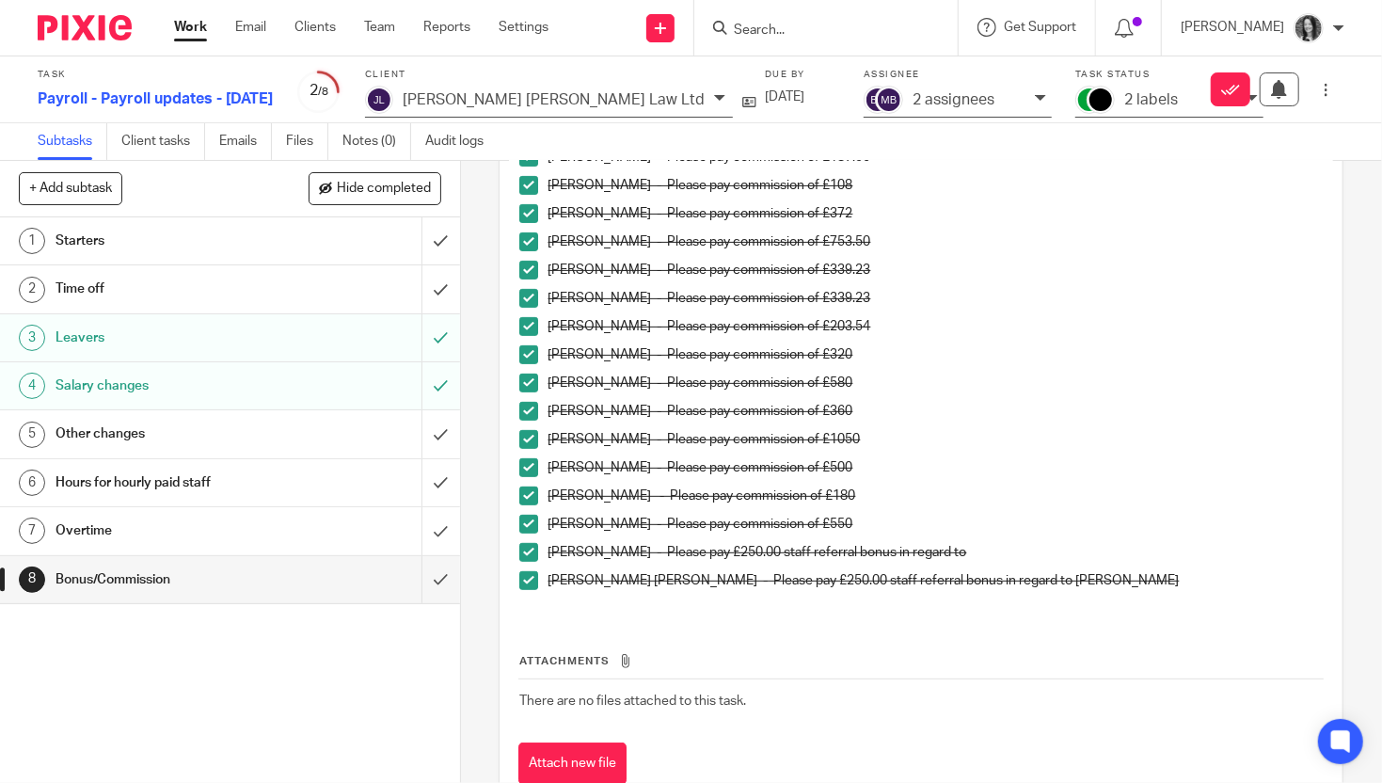
scroll to position [351, 0]
